Goal: Task Accomplishment & Management: Use online tool/utility

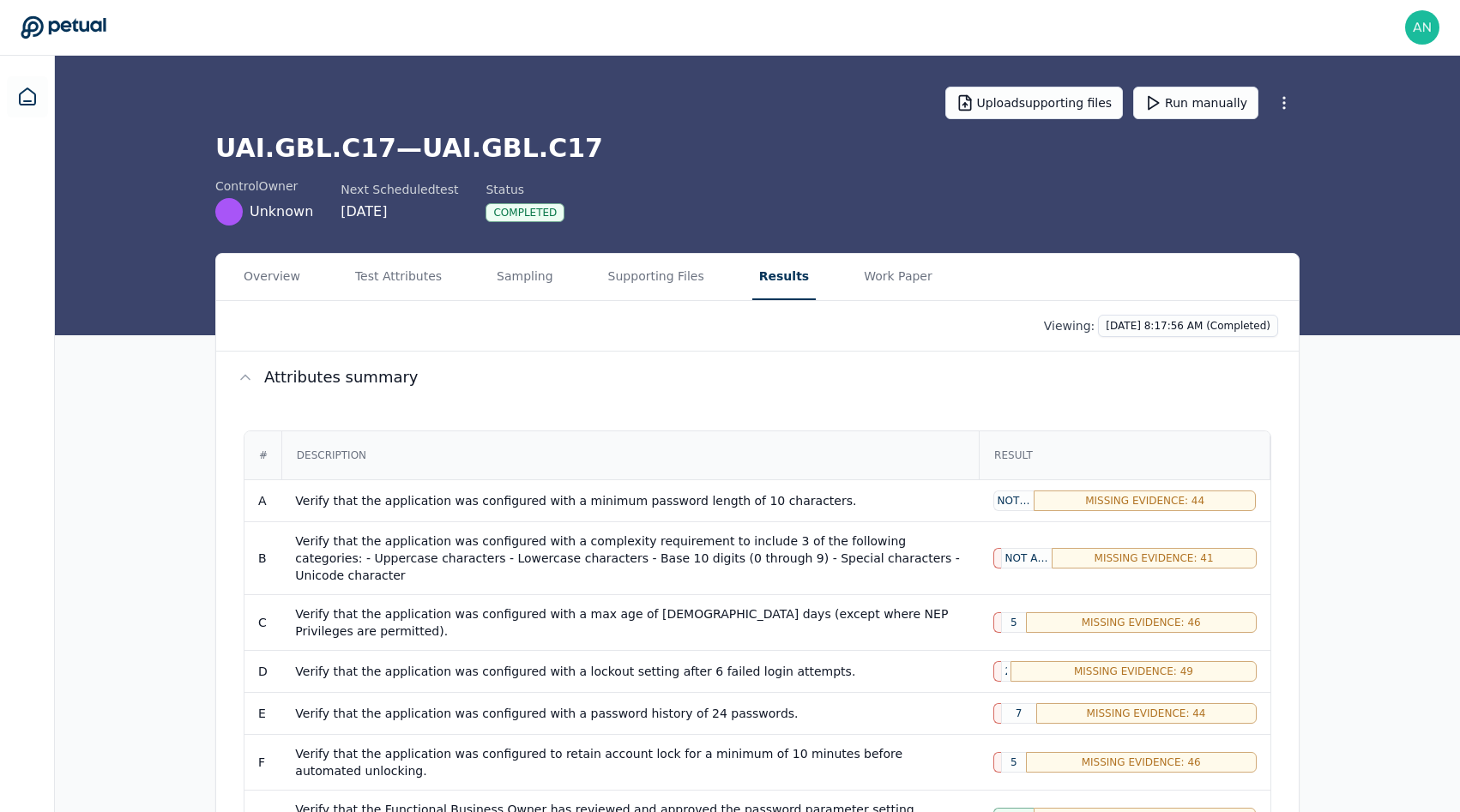
click at [490, 145] on h1 "UAI.GBL.C17 — UAI.GBL.C17" at bounding box center [757, 148] width 1084 height 31
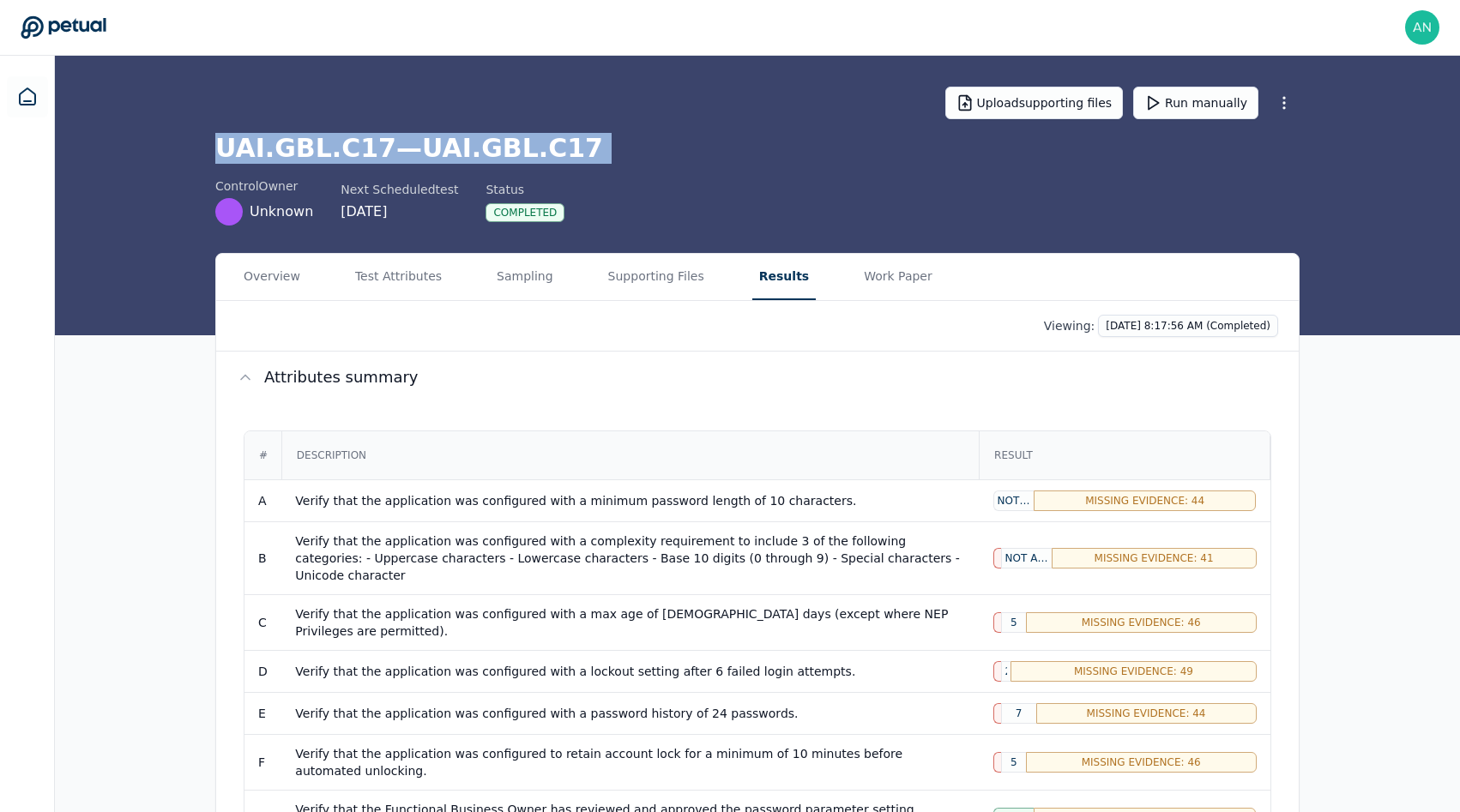
click at [490, 145] on h1 "UAI.GBL.C17 — UAI.GBL.C17" at bounding box center [757, 148] width 1084 height 31
click at [410, 145] on h1 "UAI.GBL.C17 — UAI.GBL.C17" at bounding box center [757, 148] width 1084 height 31
click at [523, 145] on h1 "UAI.GBL.C17 — UAI.GBL.C17" at bounding box center [757, 148] width 1084 height 31
click at [657, 293] on button "Supporting Files" at bounding box center [655, 277] width 110 height 46
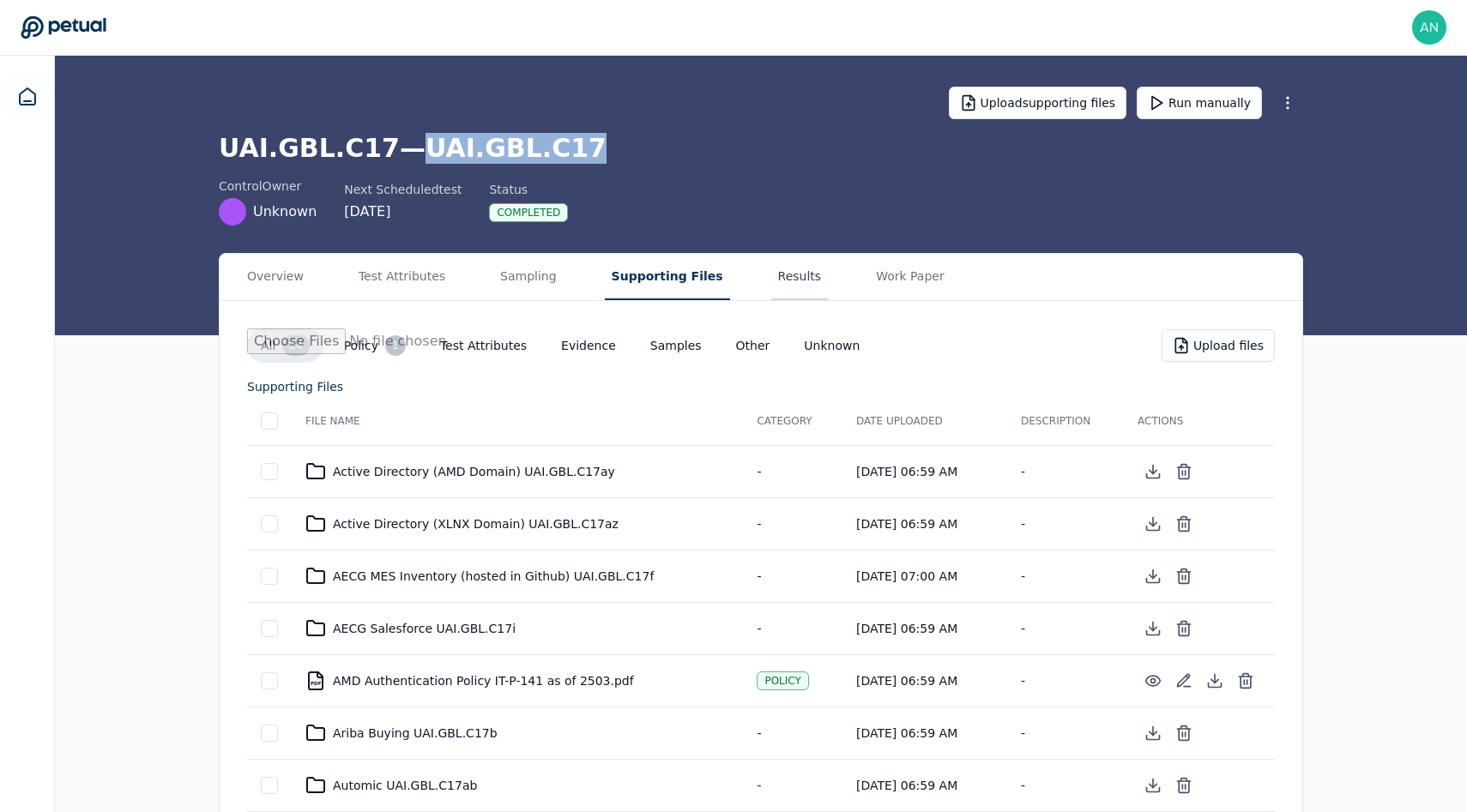
click at [771, 272] on button "Results" at bounding box center [800, 277] width 57 height 46
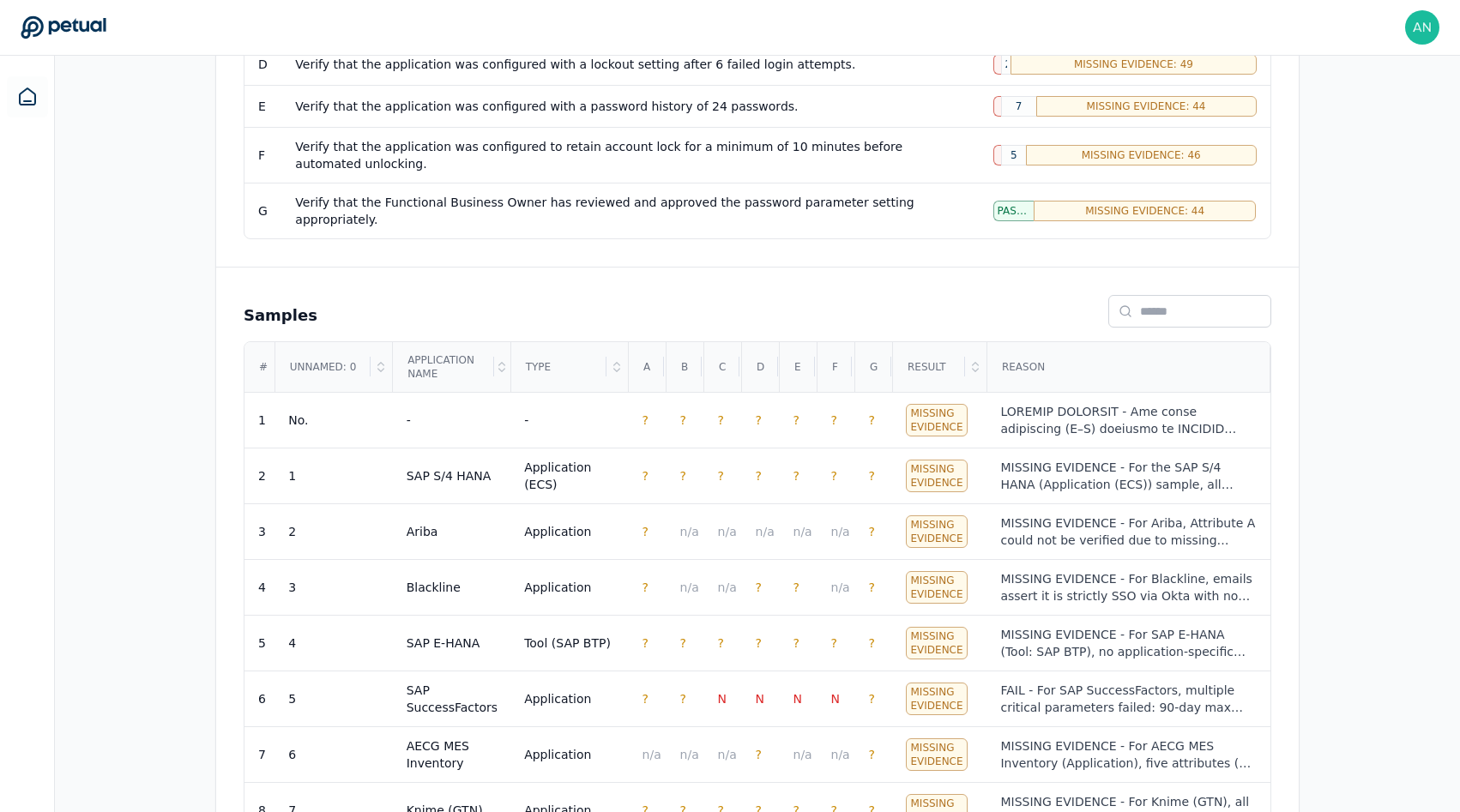
scroll to position [7, 0]
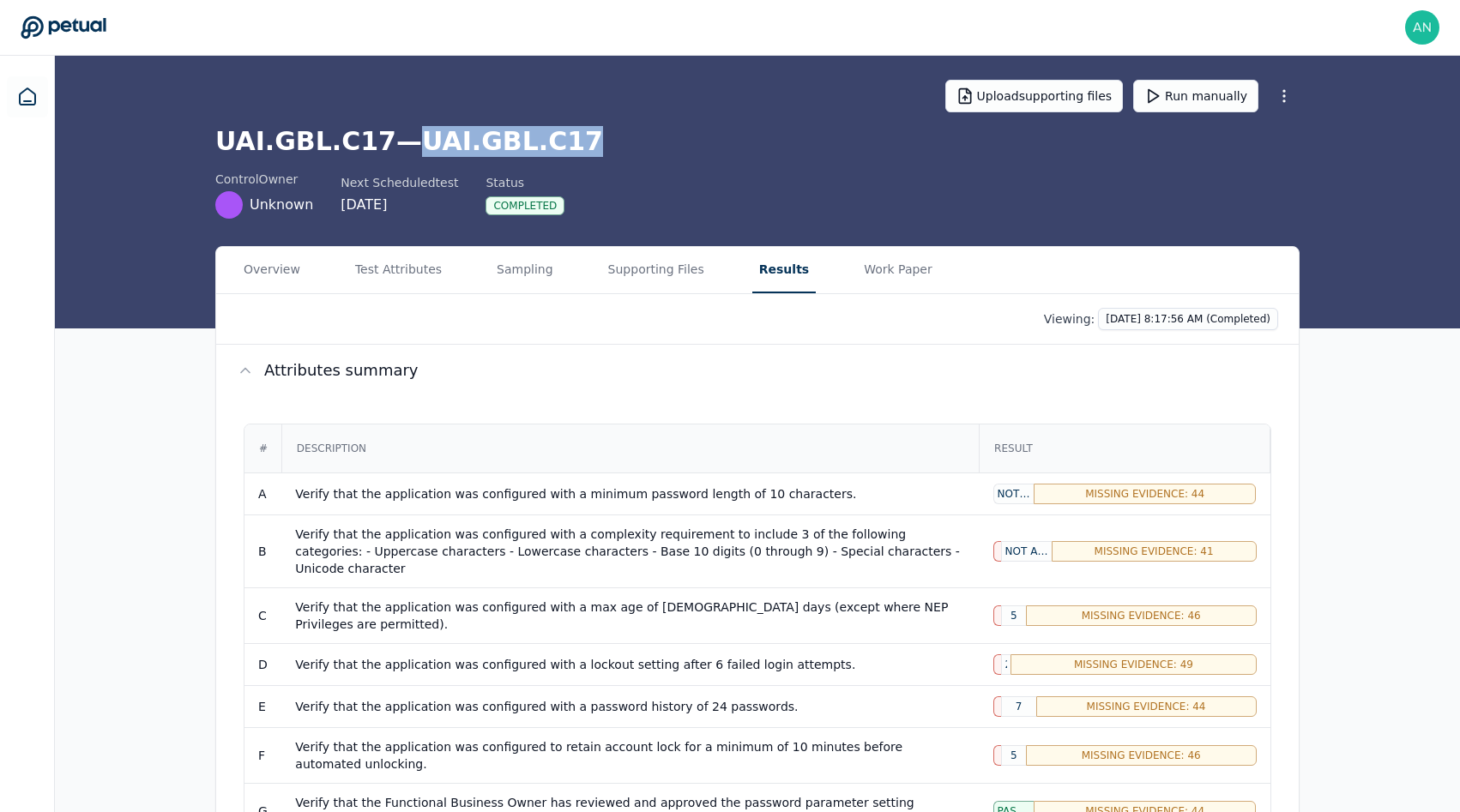
click at [1343, 142] on div "Upload supporting files Run manually UAI.GBL.C17 — UAI.GBL.C17 control Owner Un…" at bounding box center [757, 188] width 1405 height 280
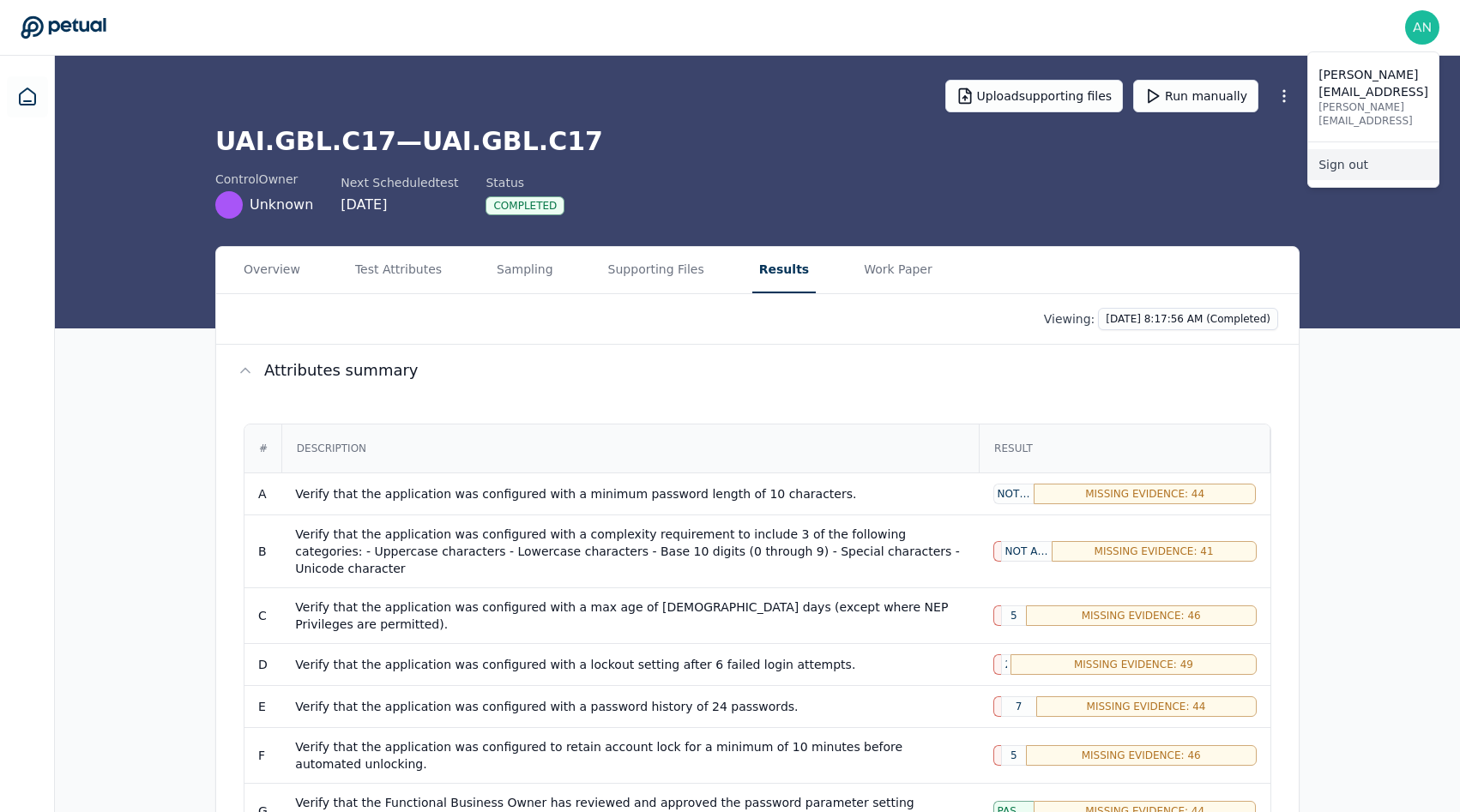
click at [1328, 149] on link "Sign out" at bounding box center [1373, 164] width 130 height 31
